Goal: Task Accomplishment & Management: Complete application form

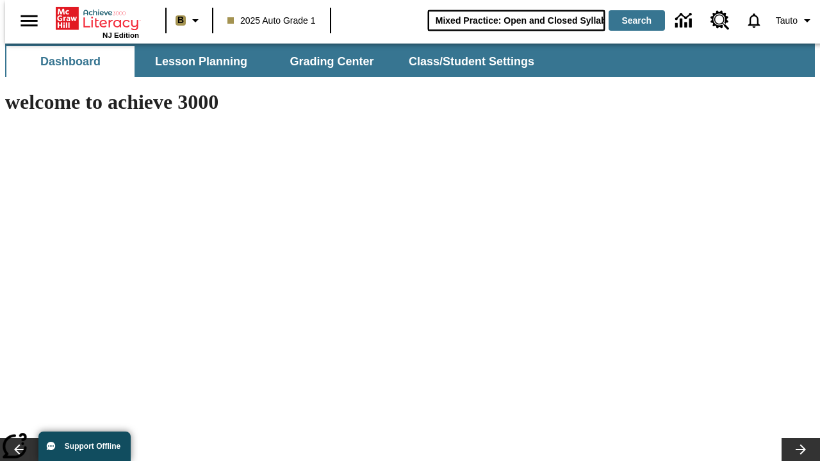
scroll to position [0, 18]
type input "Mixed Practice: Open and Closed Syllables"
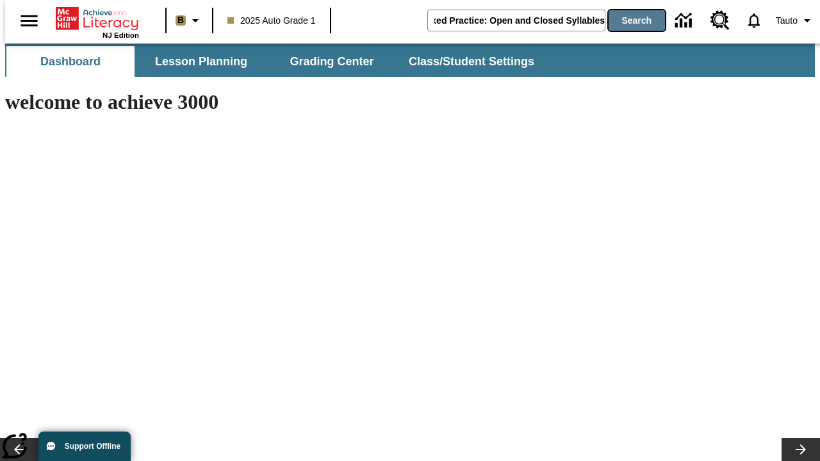
click at [629, 20] on button "Search" at bounding box center [636, 20] width 56 height 20
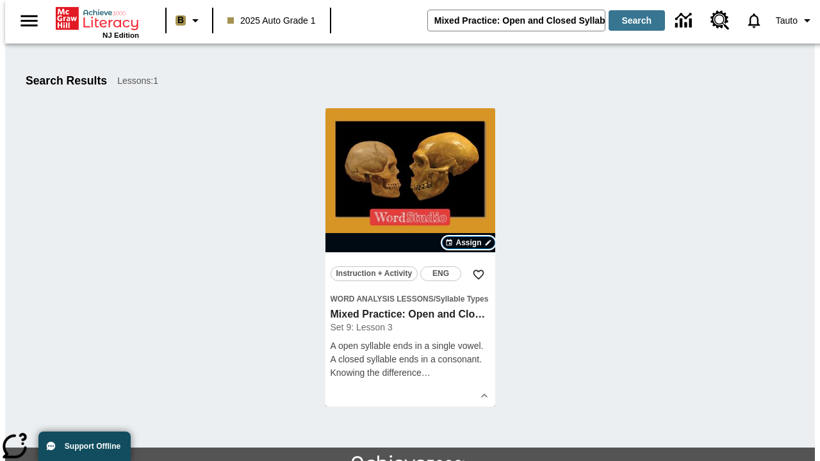
click at [469, 243] on span "Assign" at bounding box center [468, 243] width 26 height 12
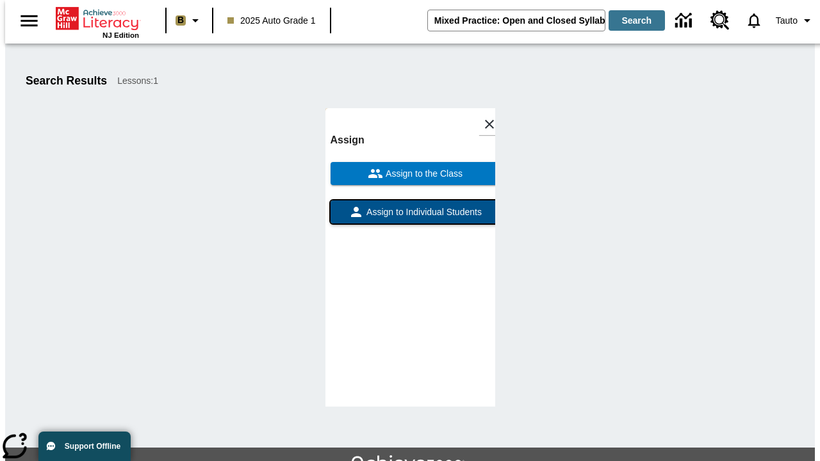
click at [410, 206] on span "Assign to Individual Students" at bounding box center [423, 212] width 118 height 13
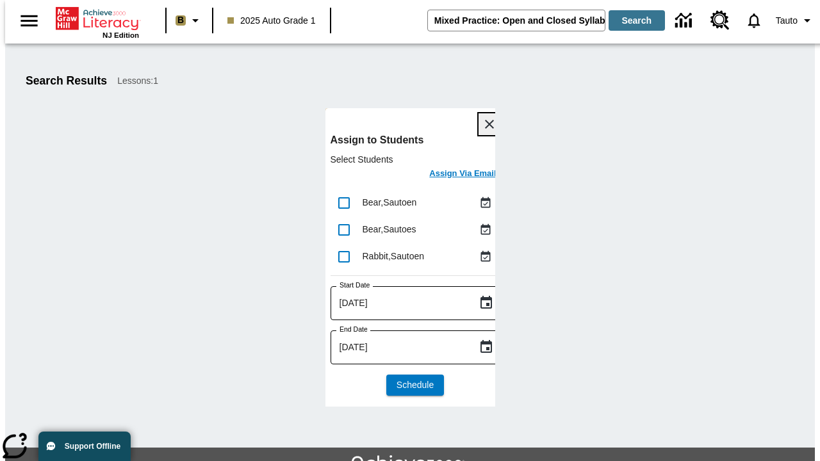
scroll to position [70, 0]
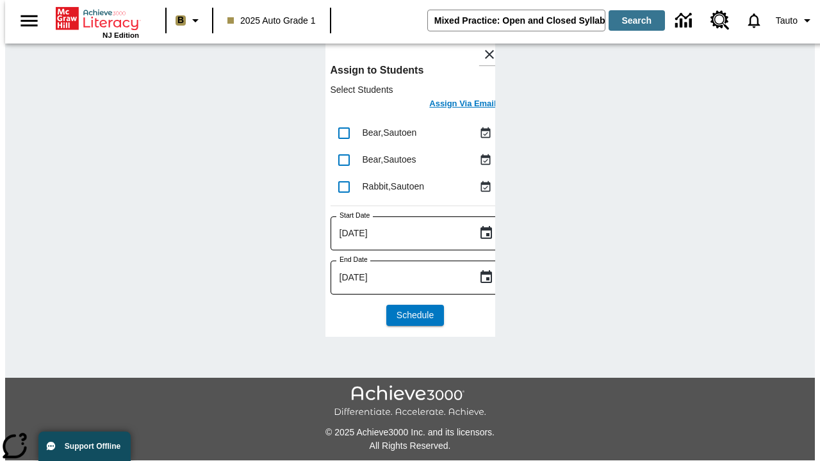
click at [343, 133] on input "lesson details" at bounding box center [343, 133] width 27 height 27
checkbox input "true"
click at [343, 159] on input "lesson details" at bounding box center [343, 160] width 27 height 27
checkbox input "true"
click at [343, 186] on input "lesson details" at bounding box center [343, 187] width 27 height 27
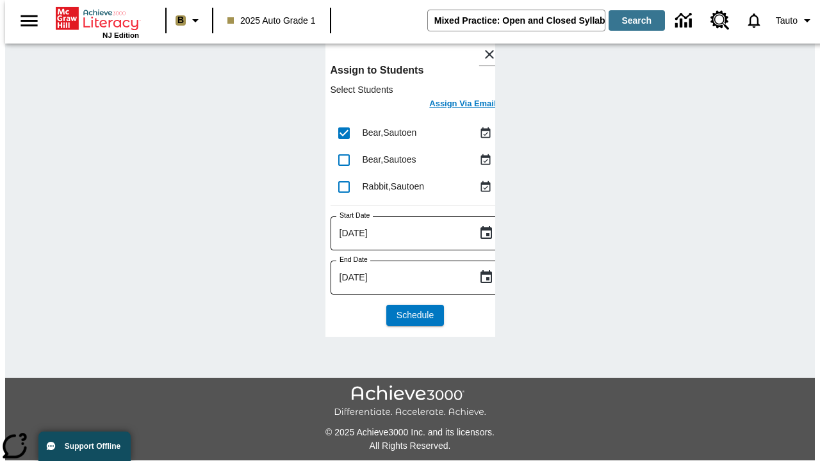
checkbox input "true"
click at [478, 233] on icon "Choose date, selected date is Sep 25, 2025" at bounding box center [485, 232] width 15 height 15
